Goal: Transaction & Acquisition: Subscribe to service/newsletter

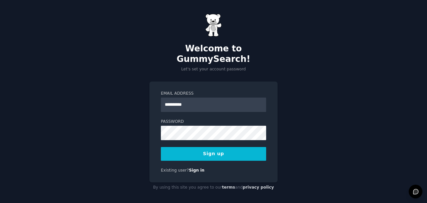
type input "**********"
click at [206, 136] on form "**********" at bounding box center [213, 126] width 105 height 70
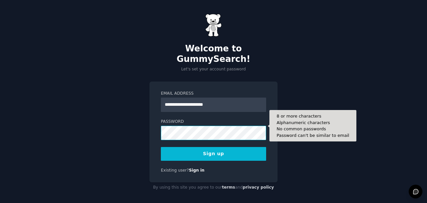
click at [161, 147] on button "Sign up" at bounding box center [213, 154] width 105 height 14
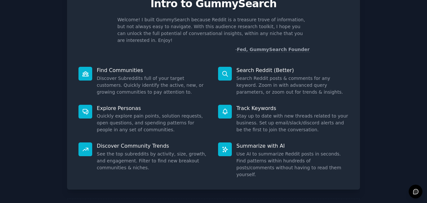
scroll to position [53, 0]
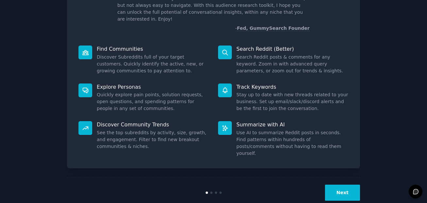
click at [350, 185] on button "Next" at bounding box center [342, 193] width 35 height 16
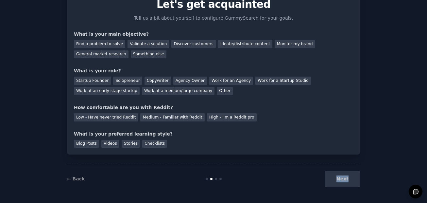
click at [350, 179] on div "Next" at bounding box center [311, 179] width 98 height 16
click at [310, 181] on div "Next" at bounding box center [311, 179] width 98 height 16
click at [348, 175] on div "Next" at bounding box center [311, 179] width 98 height 16
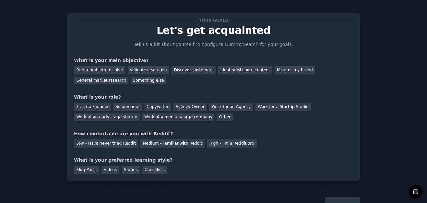
scroll to position [0, 0]
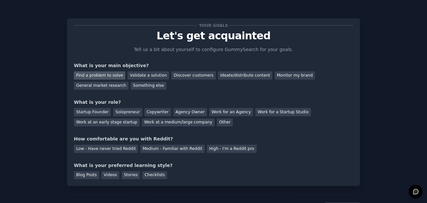
click at [111, 77] on div "Find a problem to solve" at bounding box center [99, 75] width 51 height 8
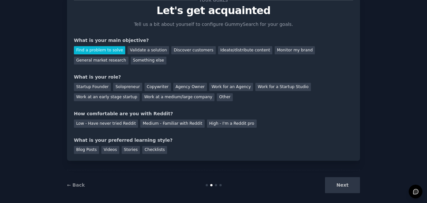
scroll to position [31, 0]
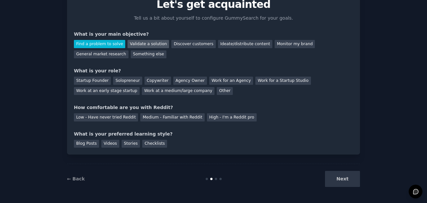
click at [142, 48] on div "Validate a solution" at bounding box center [149, 44] width 42 height 8
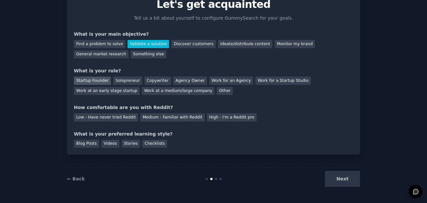
click at [96, 79] on div "Startup Founder" at bounding box center [92, 81] width 37 height 8
click at [113, 77] on div "Solopreneur" at bounding box center [127, 81] width 29 height 8
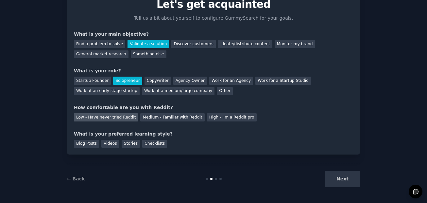
click at [116, 119] on div "Low - Have never tried Reddit" at bounding box center [106, 117] width 64 height 8
click at [163, 147] on div "Checklists" at bounding box center [154, 144] width 25 height 8
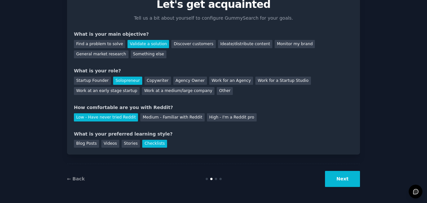
click at [350, 177] on button "Next" at bounding box center [342, 179] width 35 height 16
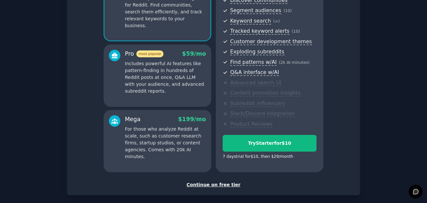
scroll to position [111, 0]
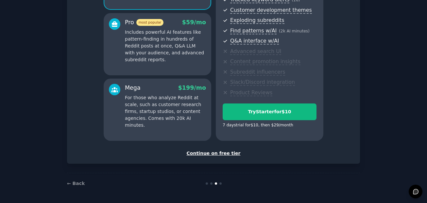
click at [219, 152] on div "Continue on free tier" at bounding box center [213, 153] width 279 height 7
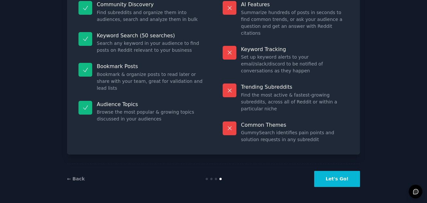
scroll to position [52, 0]
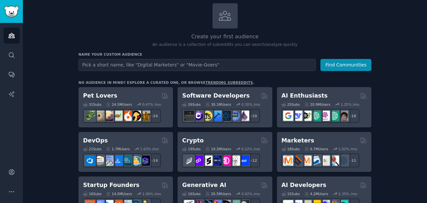
scroll to position [11, 0]
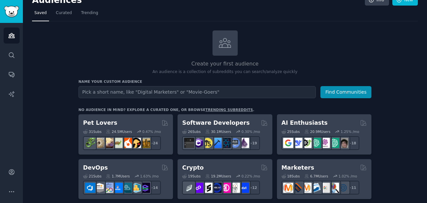
click at [275, 92] on input "text" at bounding box center [198, 92] width 238 height 12
type input "philly cheesesteak"
click at [321, 86] on button "Find Communities" at bounding box center [346, 92] width 51 height 12
